Goal: Task Accomplishment & Management: Use online tool/utility

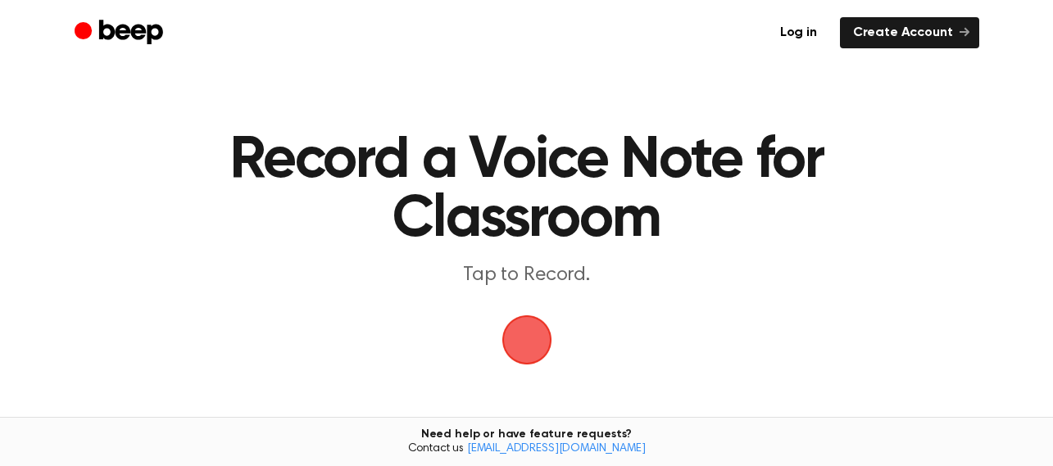
click at [528, 337] on span "button" at bounding box center [527, 340] width 46 height 46
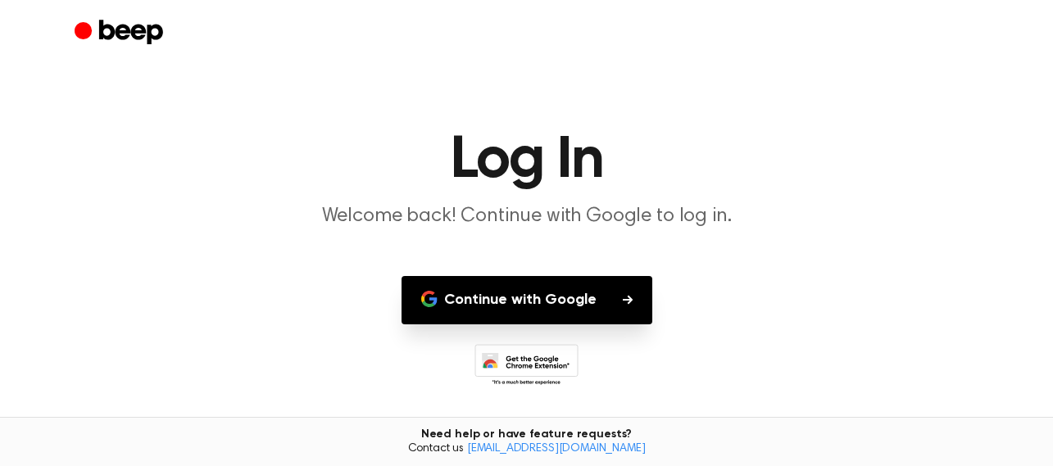
click at [602, 306] on button "Continue with Google" at bounding box center [527, 300] width 251 height 48
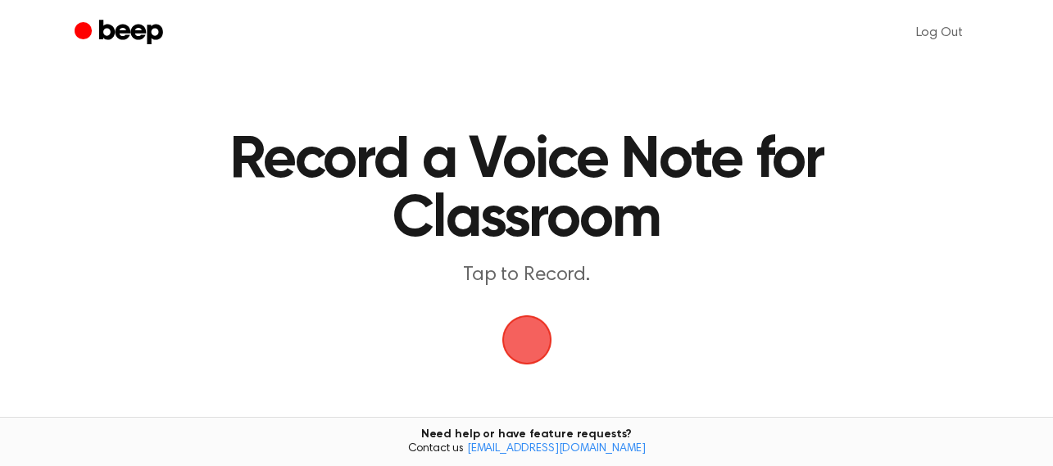
click at [524, 340] on span "button" at bounding box center [527, 340] width 46 height 46
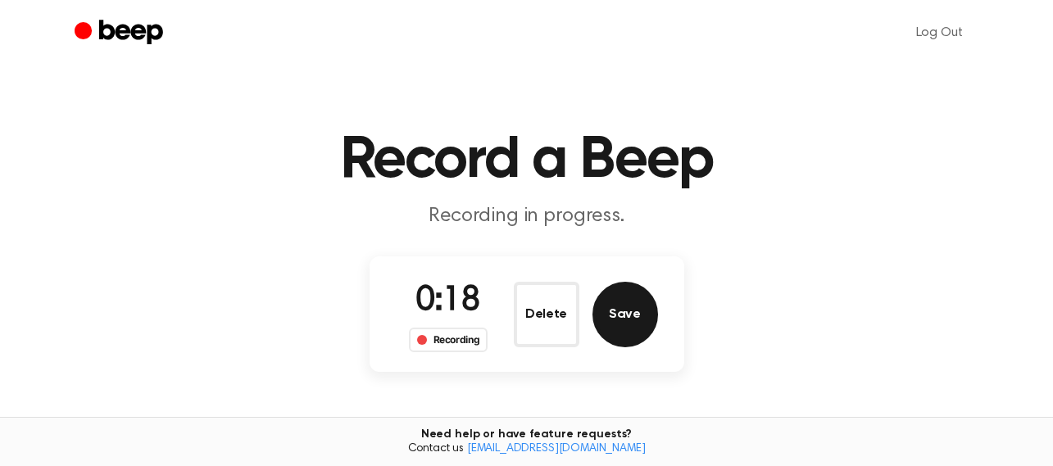
click at [627, 325] on button "Save" at bounding box center [625, 315] width 66 height 66
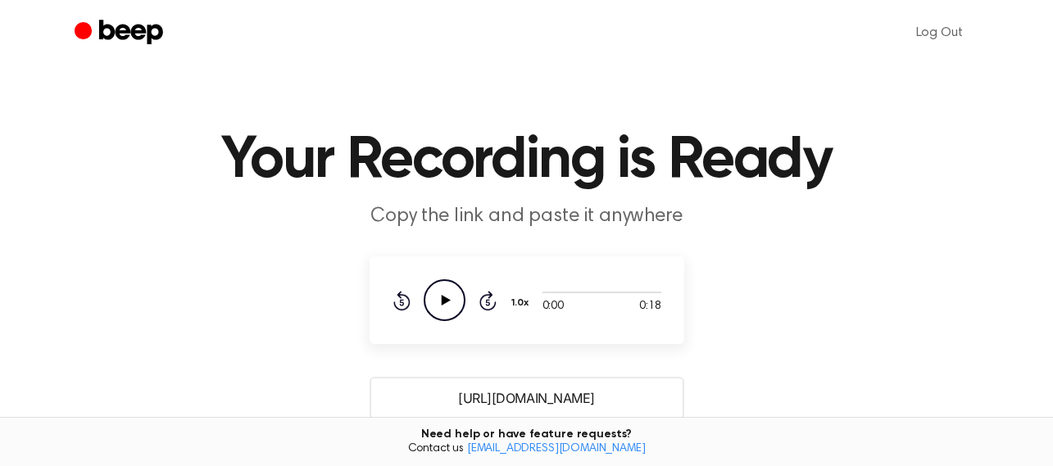
click at [437, 364] on main "Your Recording is Ready Copy the link and paste it anywhere 0:00 0:18 Your brow…" at bounding box center [526, 399] width 1053 height 798
click at [447, 297] on icon "Play Audio" at bounding box center [445, 300] width 42 height 42
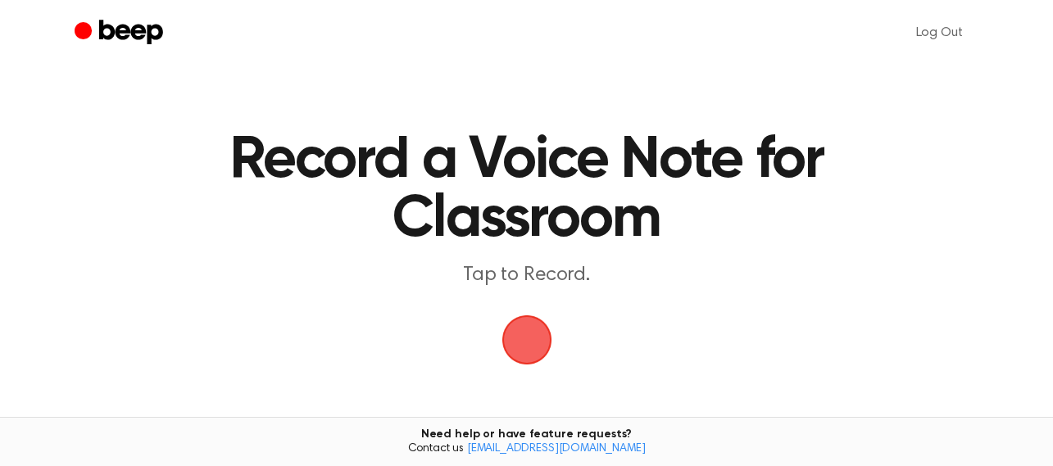
click at [536, 346] on span "button" at bounding box center [526, 340] width 76 height 76
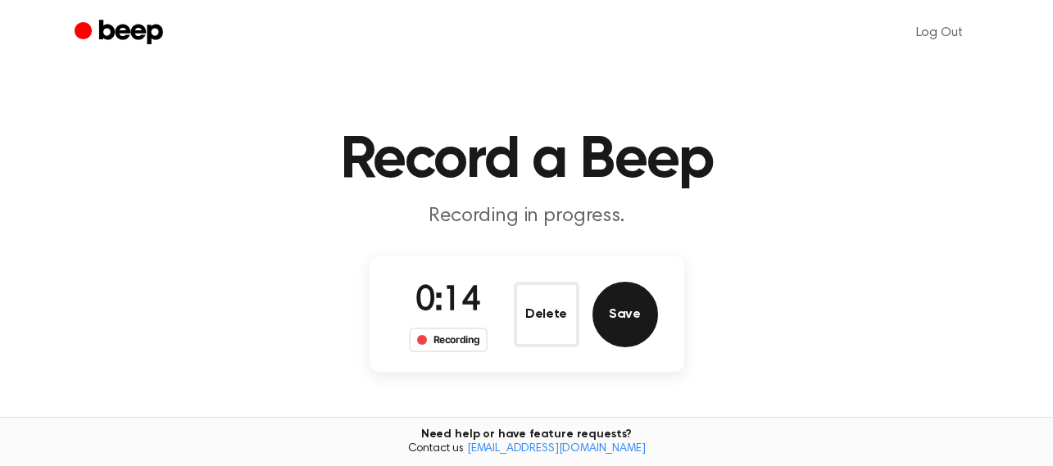
click at [633, 321] on button "Save" at bounding box center [625, 315] width 66 height 66
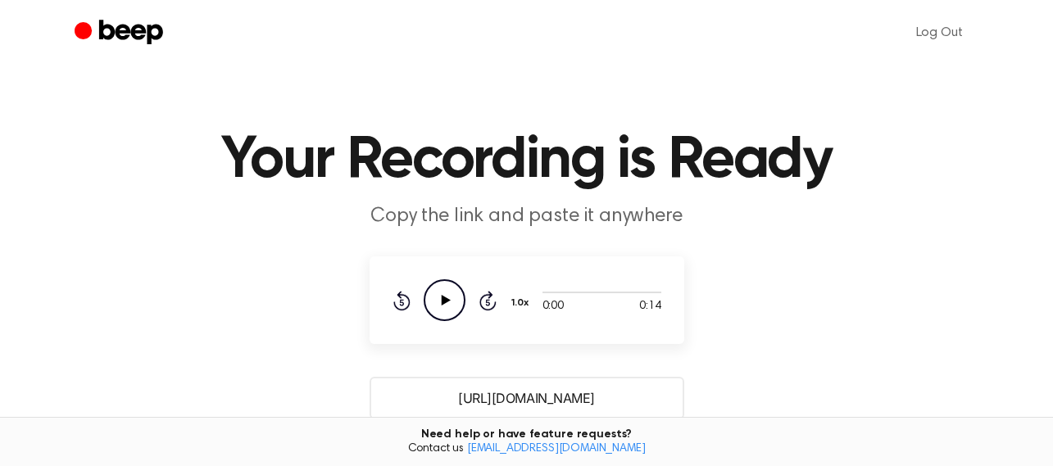
click at [449, 306] on icon "Play Audio" at bounding box center [445, 300] width 42 height 42
